Goal: Information Seeking & Learning: Learn about a topic

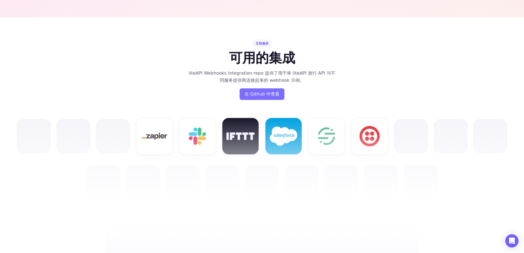
scroll to position [1198, 0]
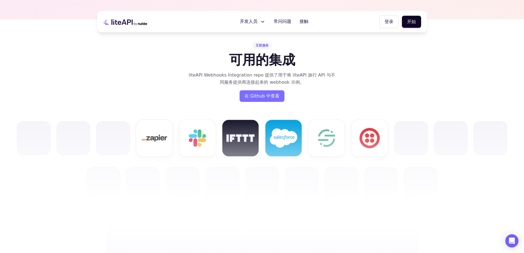
click at [258, 21] on button "开发人员" at bounding box center [253, 21] width 32 height 11
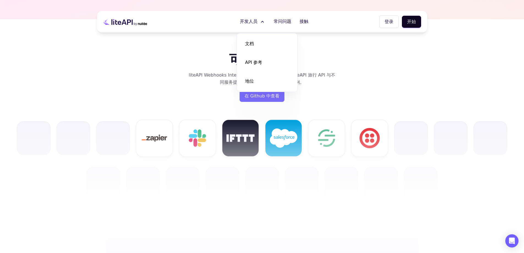
click at [330, 75] on font "liteAPI Webhooks Integration repo 提供了用于将 liteAPI 旅行 API 与不同服务提供商连接起来的 webhook 示…" at bounding box center [262, 78] width 147 height 12
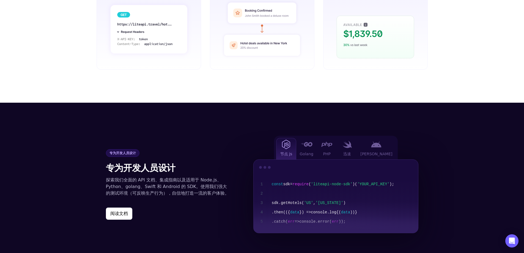
scroll to position [469, 0]
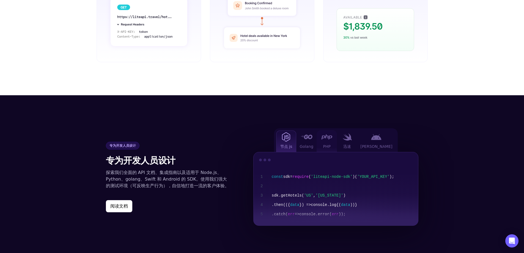
click at [337, 143] on div "PHP" at bounding box center [327, 140] width 20 height 21
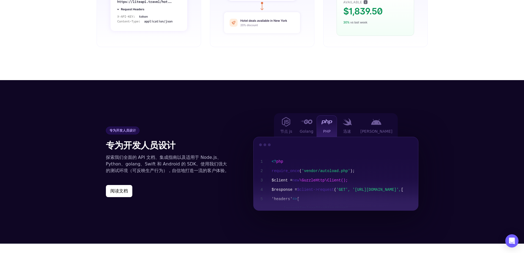
scroll to position [496, 0]
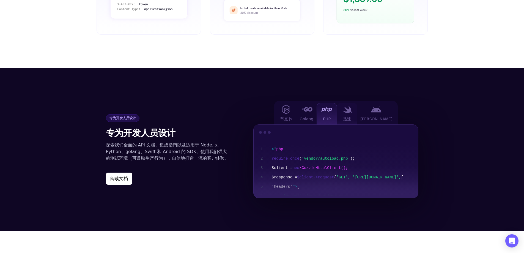
click at [357, 118] on div "迅速" at bounding box center [347, 113] width 20 height 21
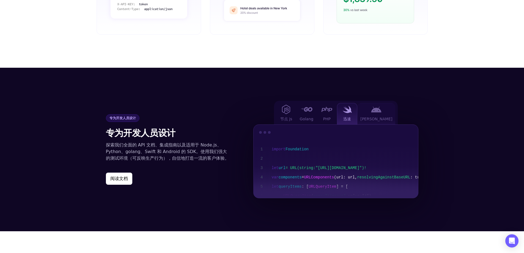
click at [381, 112] on img at bounding box center [376, 109] width 10 height 6
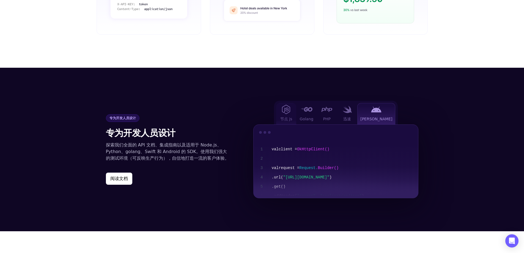
click at [295, 108] on div "节点 js" at bounding box center [286, 113] width 20 height 21
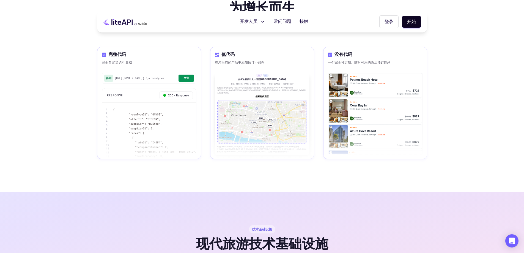
scroll to position [744, 0]
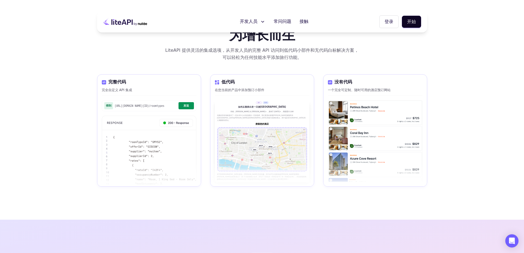
click at [355, 143] on img at bounding box center [375, 140] width 94 height 81
click at [252, 20] on font "开发人员" at bounding box center [249, 22] width 18 height 6
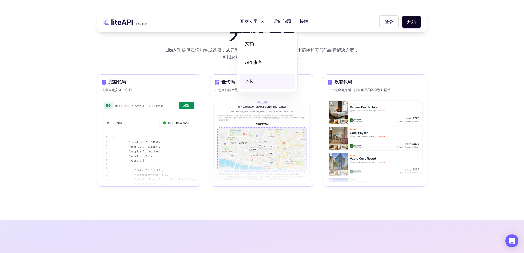
click at [258, 79] on link "地位" at bounding box center [267, 80] width 55 height 15
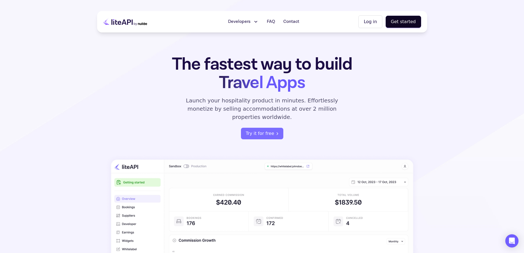
click at [238, 21] on span "Developers" at bounding box center [239, 21] width 23 height 7
